Goal: Find specific page/section

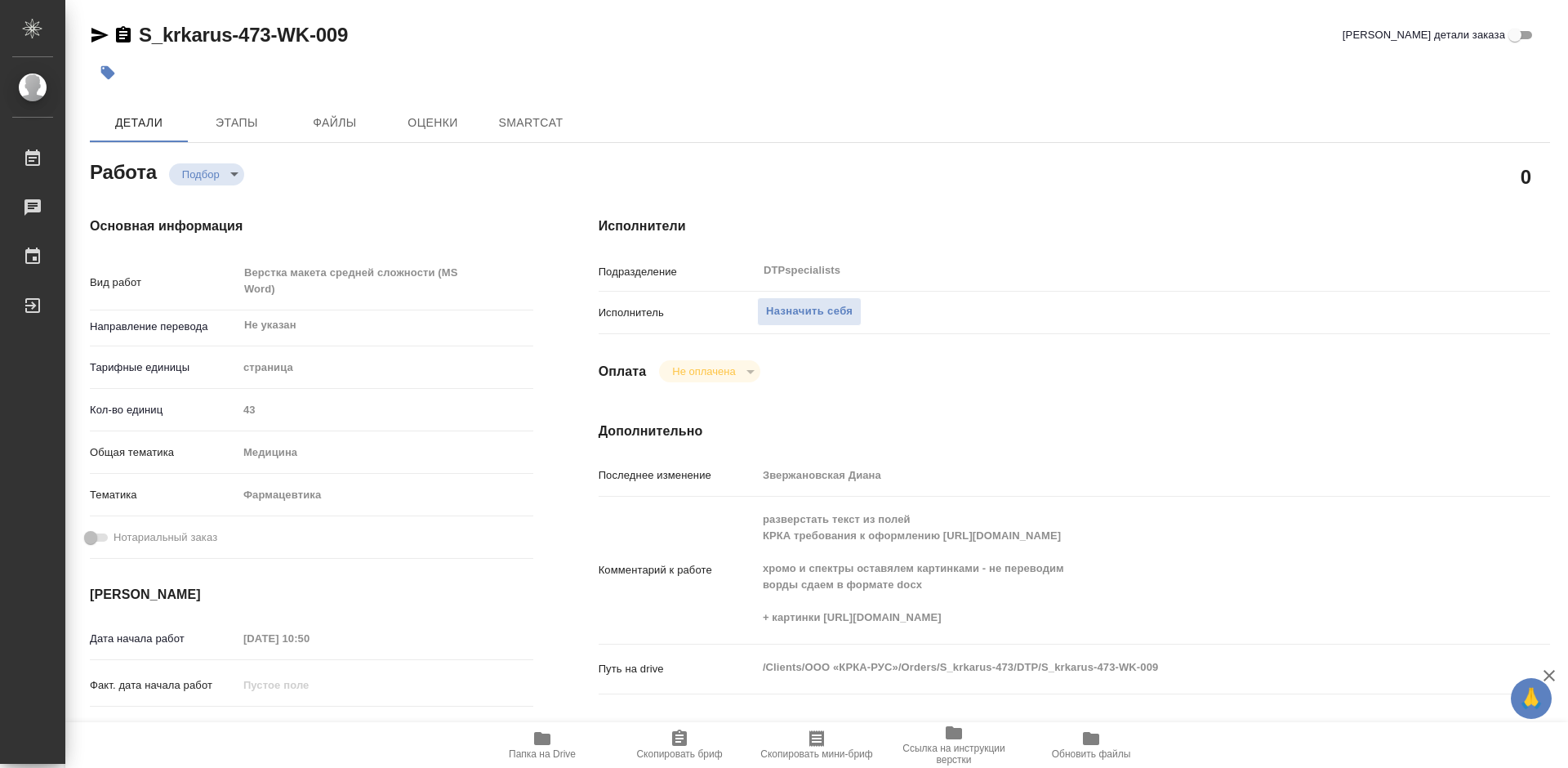
type textarea "x"
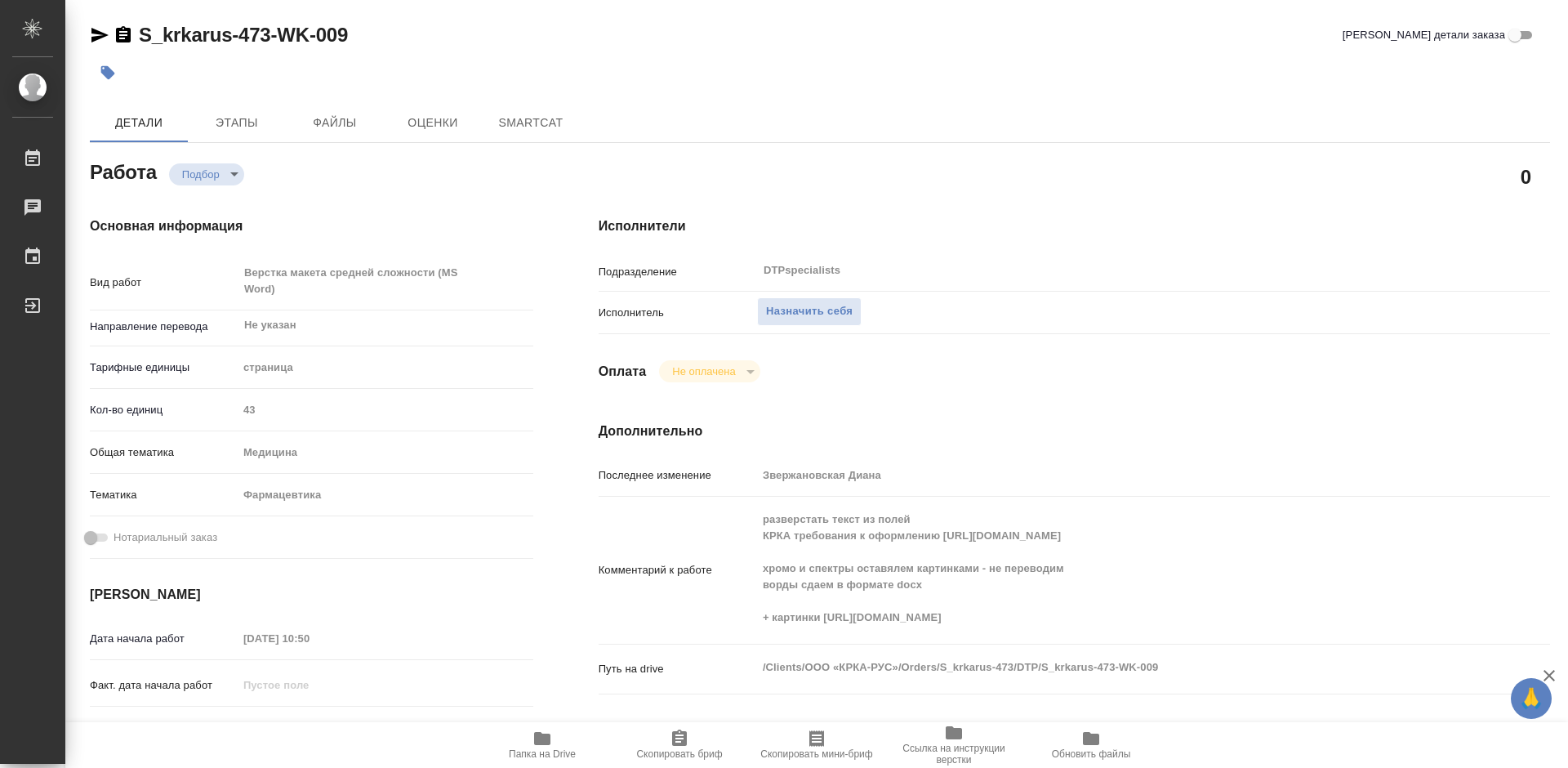
type textarea "x"
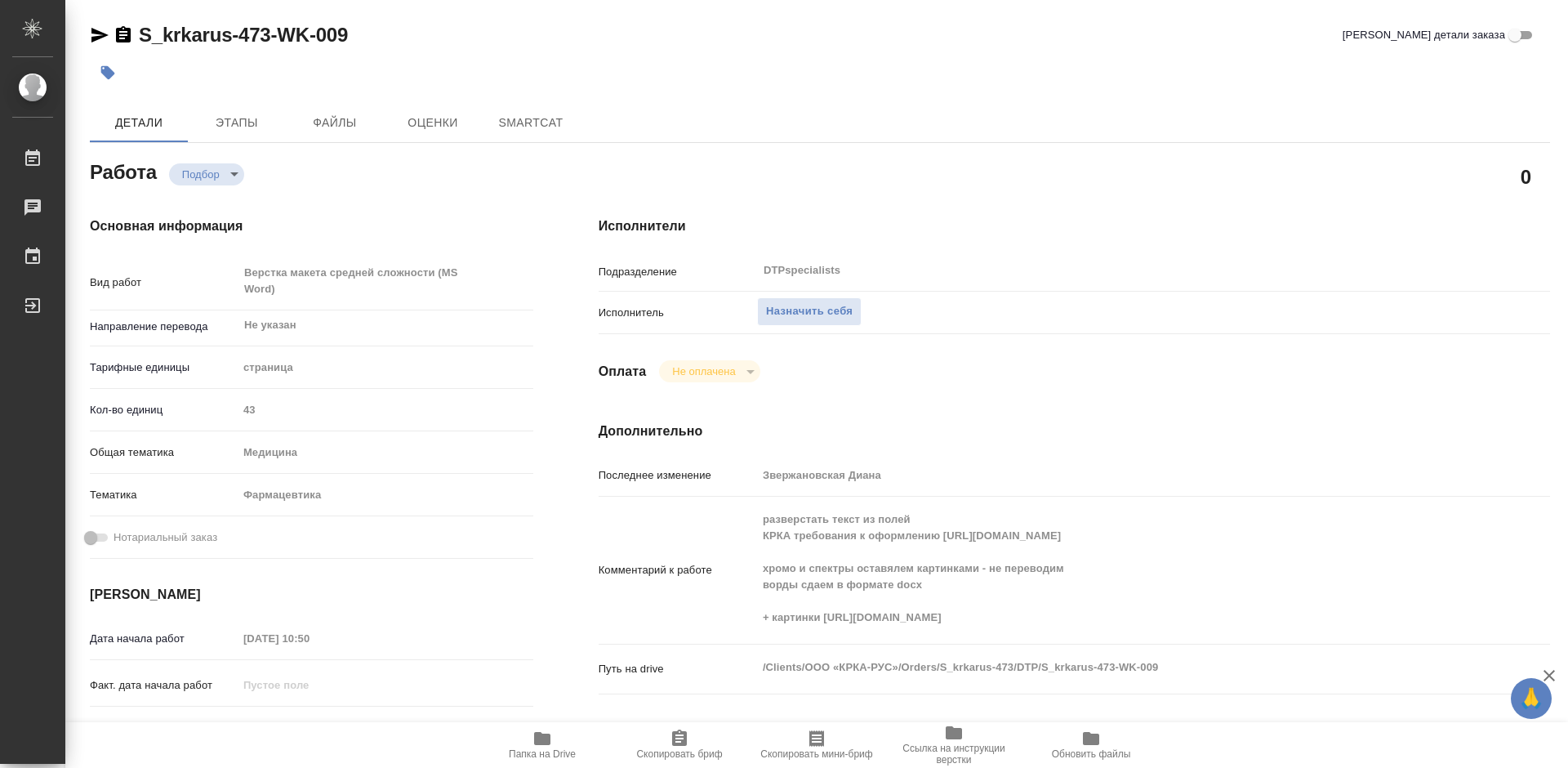
type textarea "x"
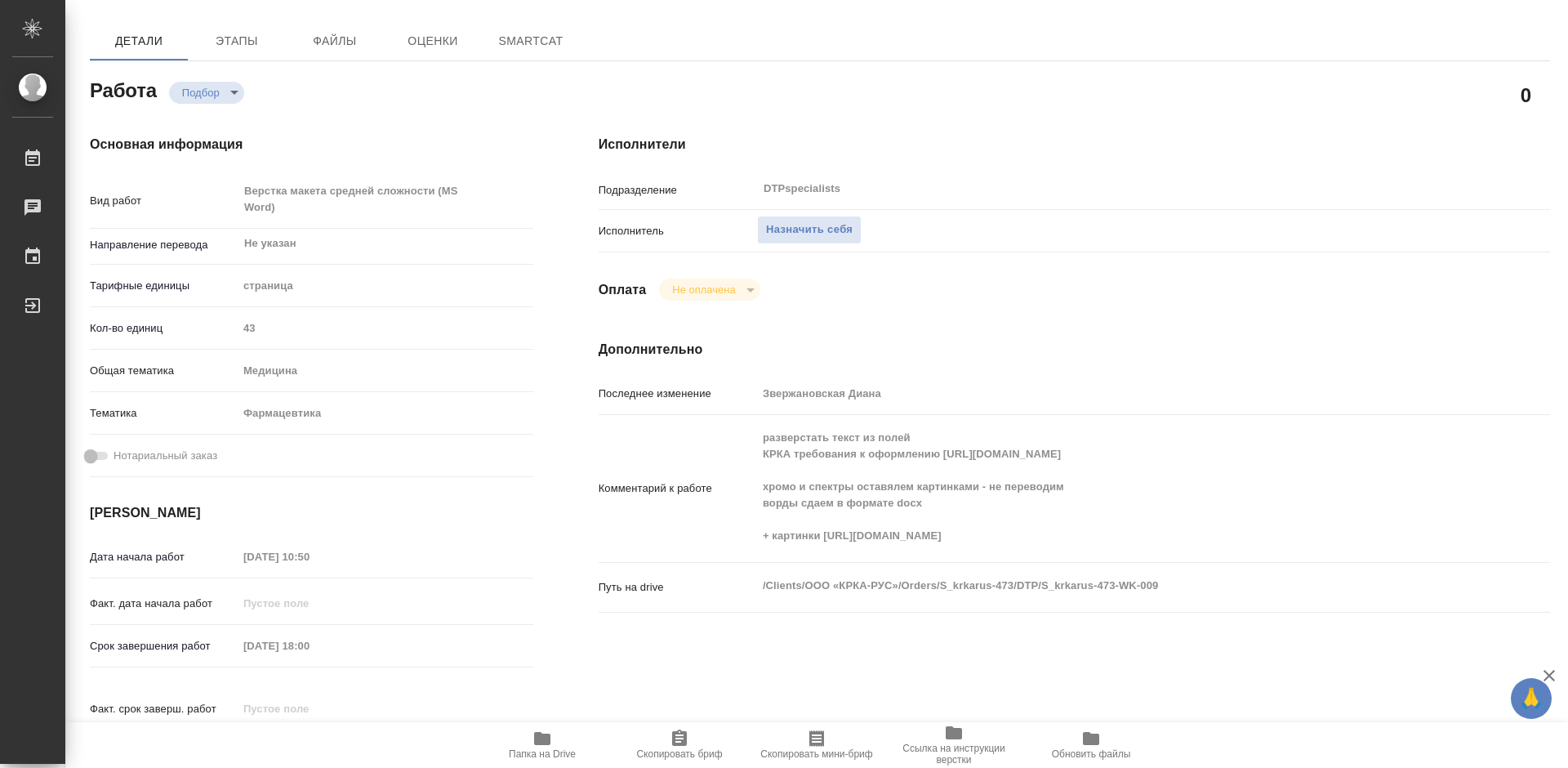
type textarea "x"
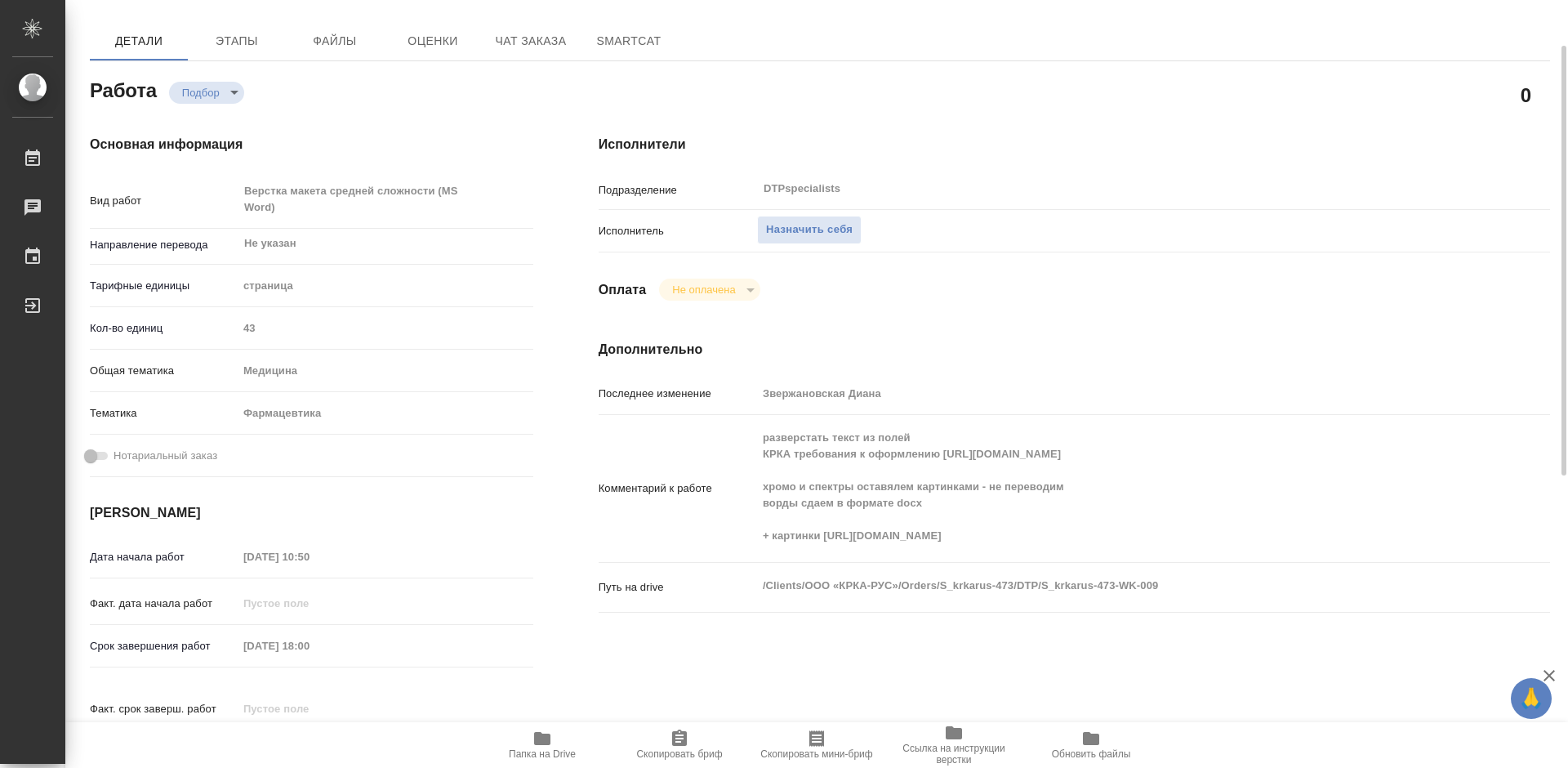
scroll to position [245, 0]
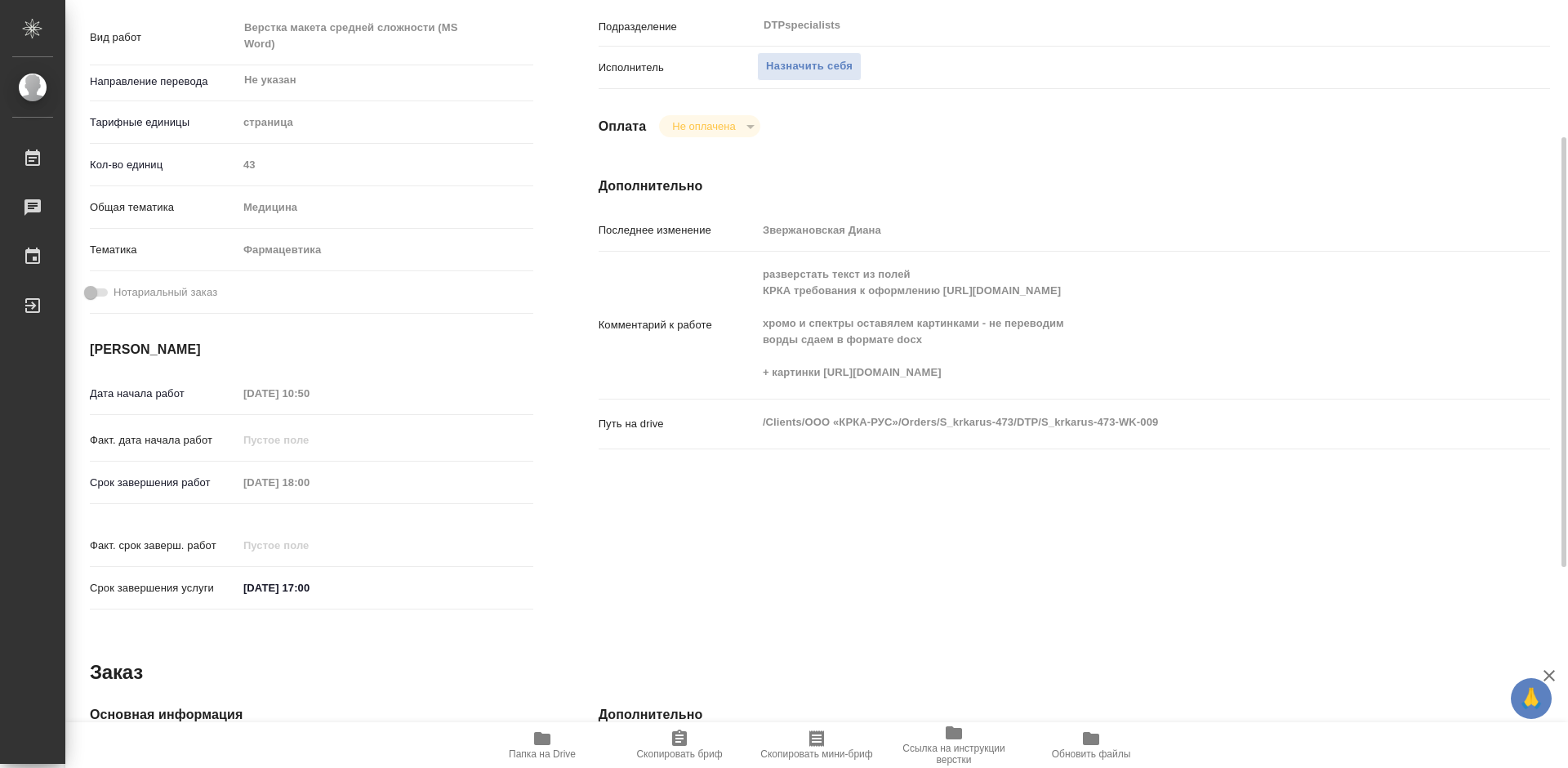
type textarea "x"
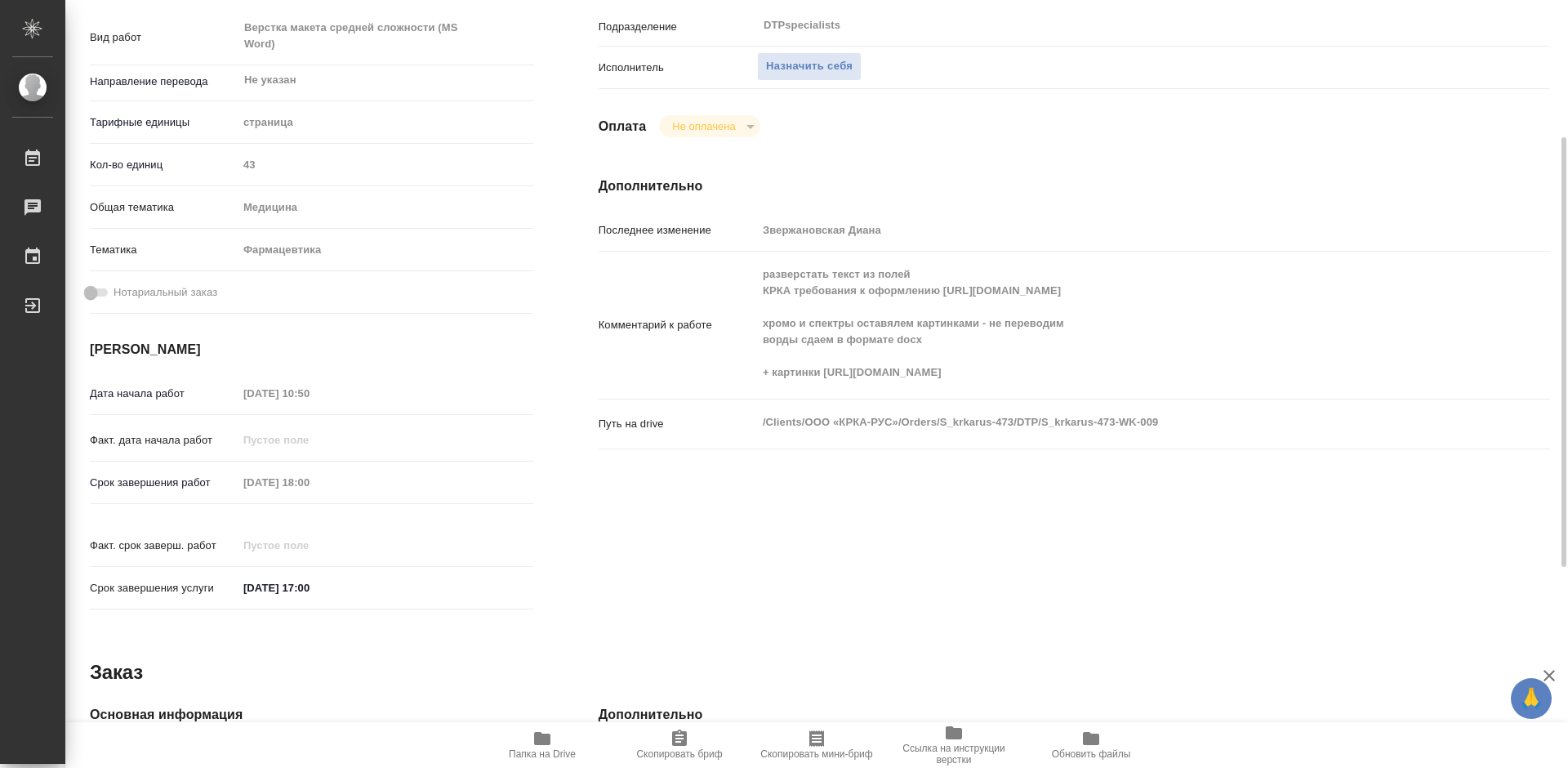
type textarea "x"
